Goal: Task Accomplishment & Management: Manage account settings

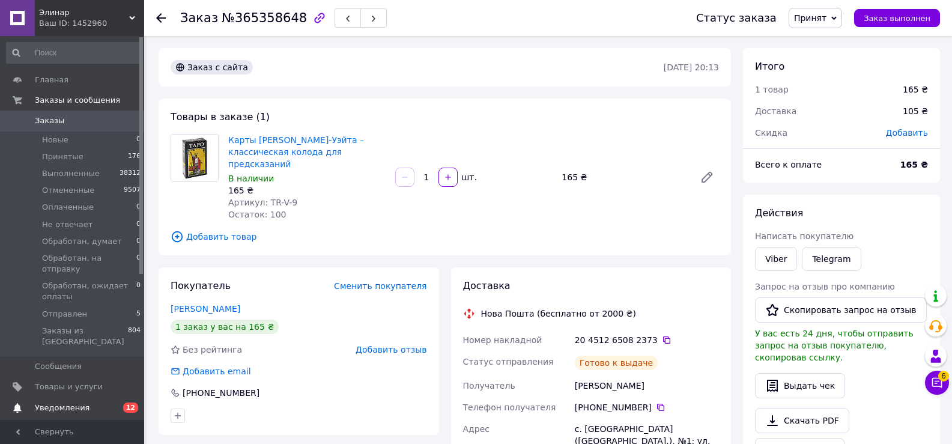
click at [59, 402] on span "Уведомления" at bounding box center [62, 407] width 55 height 11
